Goal: Information Seeking & Learning: Learn about a topic

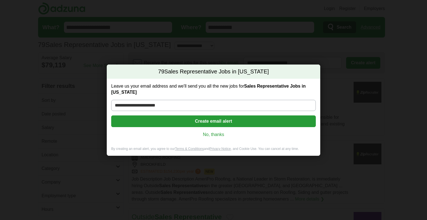
click at [213, 133] on link "No, thanks" at bounding box center [214, 134] width 196 height 6
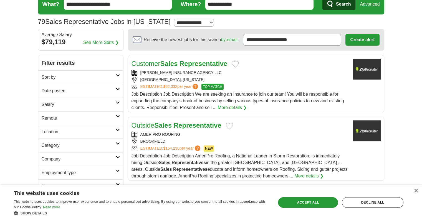
scroll to position [23, 0]
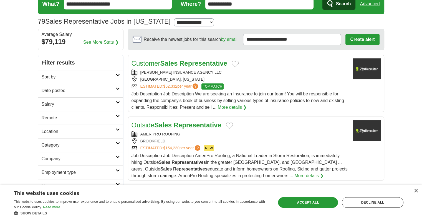
drag, startPoint x: 213, startPoint y: 133, endPoint x: 197, endPoint y: 135, distance: 16.8
click at [197, 135] on div "AMERIPRO ROOFING" at bounding box center [240, 134] width 217 height 6
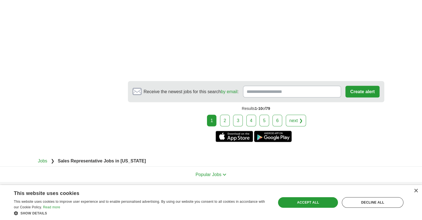
scroll to position [1053, 0]
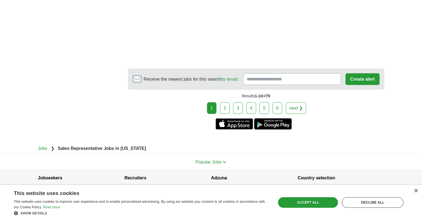
click at [226, 106] on link "2" at bounding box center [225, 108] width 10 height 12
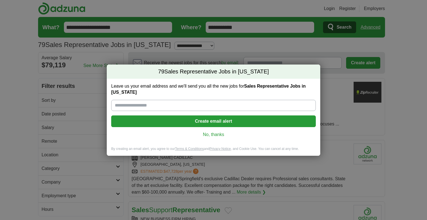
click at [216, 134] on link "No, thanks" at bounding box center [214, 134] width 196 height 6
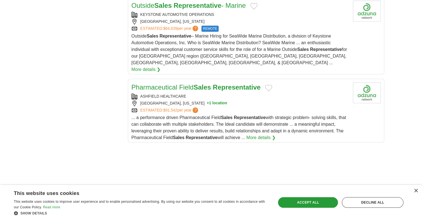
scroll to position [644, 0]
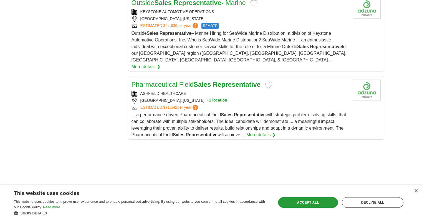
click at [183, 81] on link "Pharmaceutical Field Sales Representative" at bounding box center [196, 84] width 129 height 7
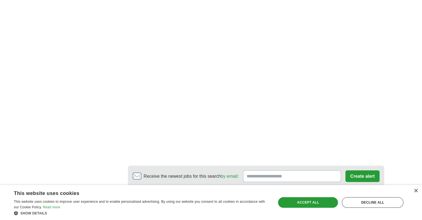
scroll to position [1001, 0]
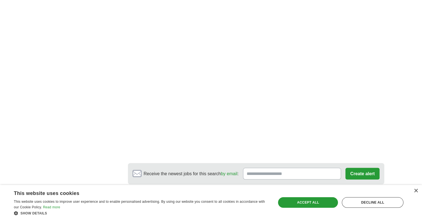
click at [253, 196] on link "3" at bounding box center [254, 202] width 10 height 12
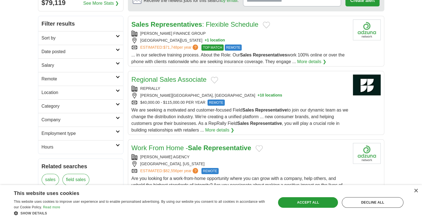
scroll to position [64, 0]
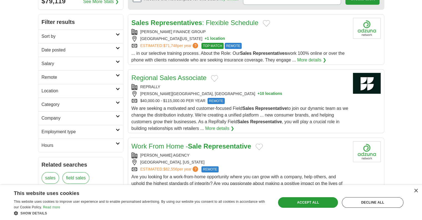
click at [236, 129] on div "We are seeking a motivated and customer-focused Field Sales Representative to j…" at bounding box center [240, 118] width 217 height 27
click at [215, 128] on link "More details ❯" at bounding box center [219, 128] width 29 height 7
click at [219, 126] on link "More details ❯" at bounding box center [219, 128] width 29 height 7
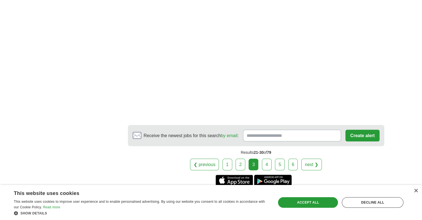
scroll to position [1012, 0]
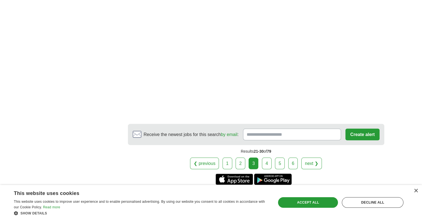
click at [265, 157] on link "4" at bounding box center [267, 163] width 10 height 12
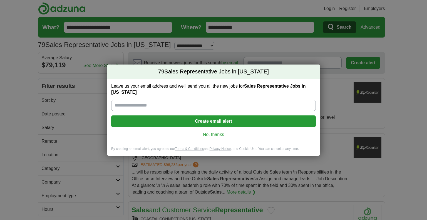
click at [221, 136] on link "No, thanks" at bounding box center [214, 134] width 196 height 6
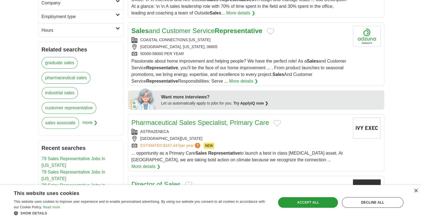
scroll to position [180, 0]
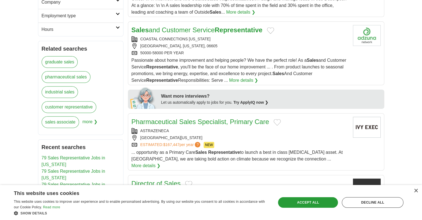
click at [200, 124] on link "Pharmaceutical Sales Specialist, Primary Care" at bounding box center [201, 121] width 138 height 7
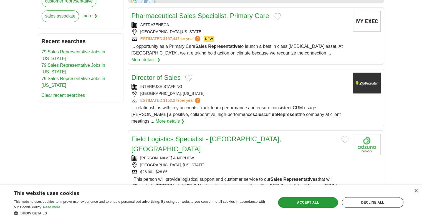
scroll to position [286, 0]
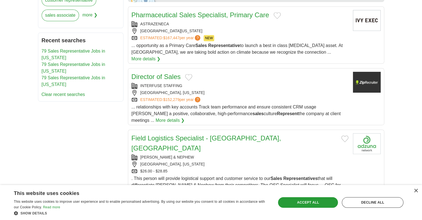
drag, startPoint x: 159, startPoint y: 81, endPoint x: 150, endPoint y: 71, distance: 13.4
click at [150, 73] on link "Director of Sales" at bounding box center [156, 76] width 49 height 7
